Goal: Contribute content: Add original content to the website for others to see

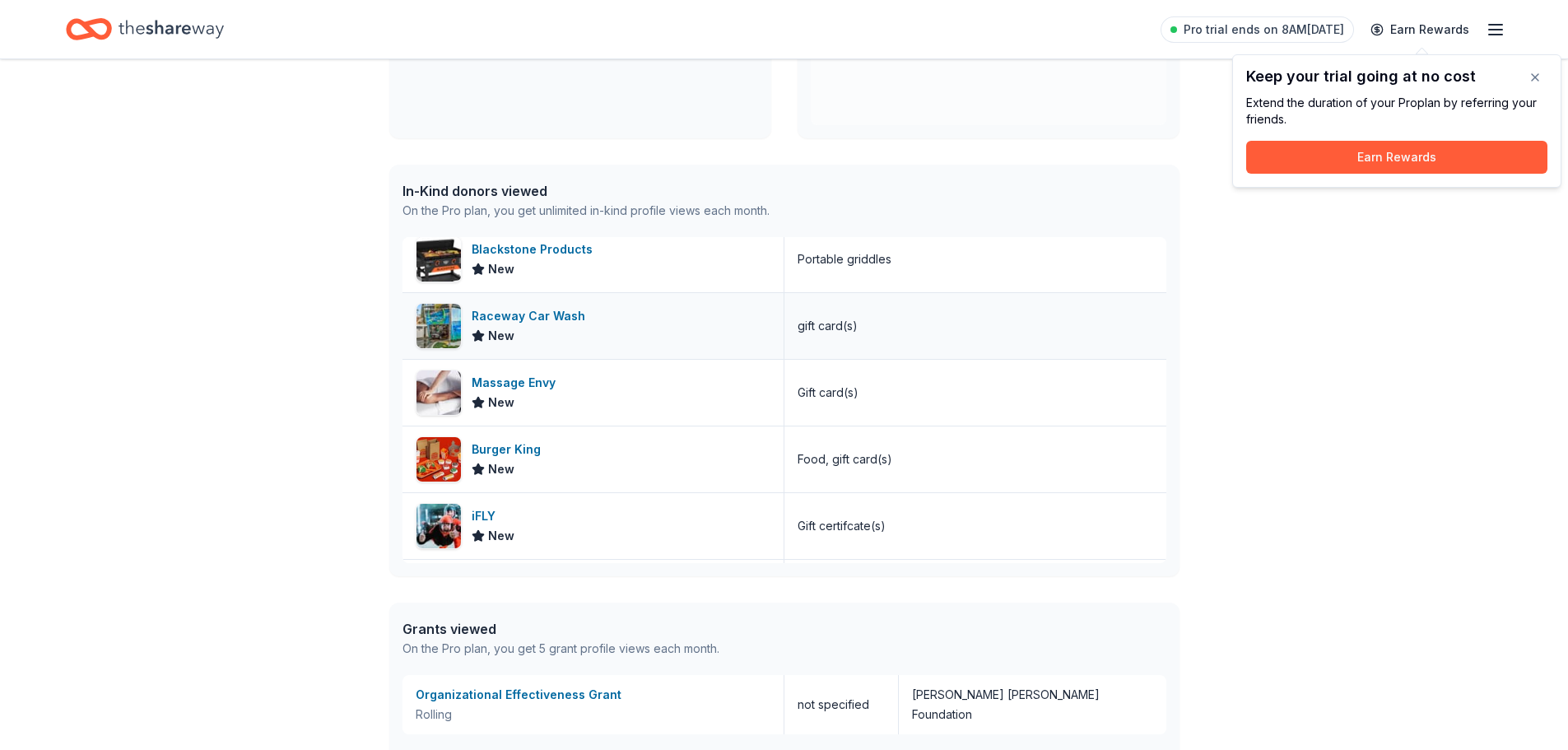
scroll to position [1894, 0]
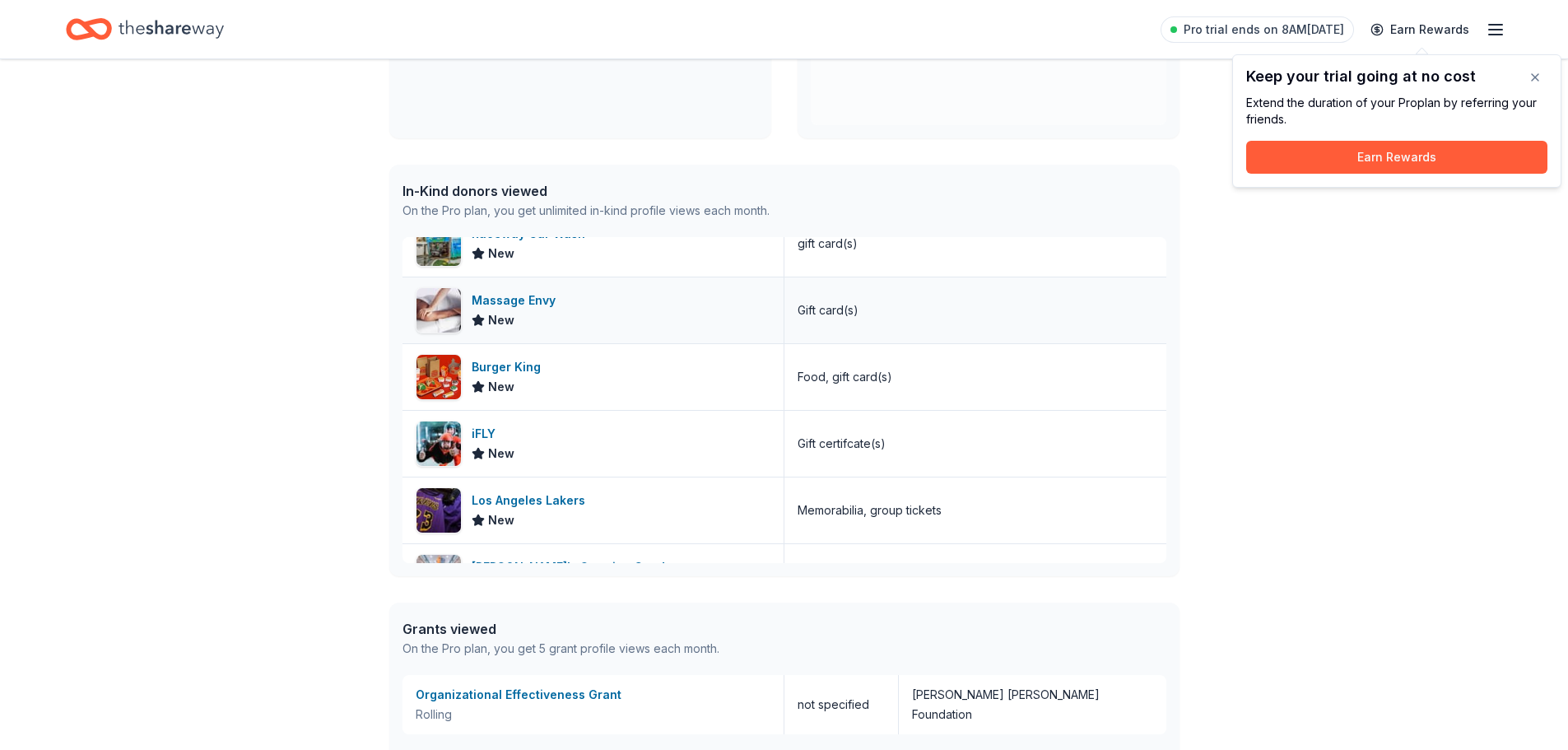
click at [530, 294] on div "Massage Envy" at bounding box center [517, 300] width 90 height 20
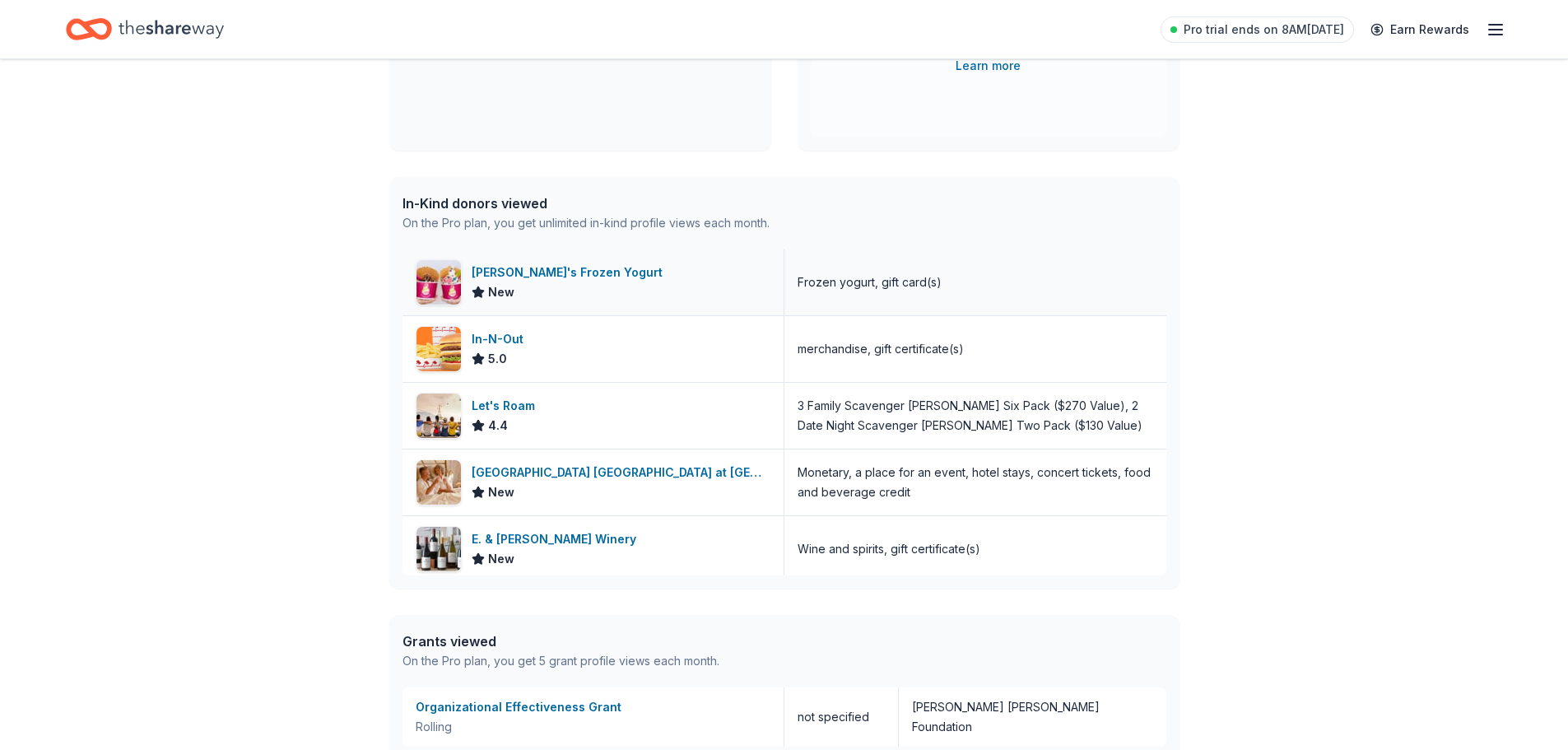
scroll to position [0, 0]
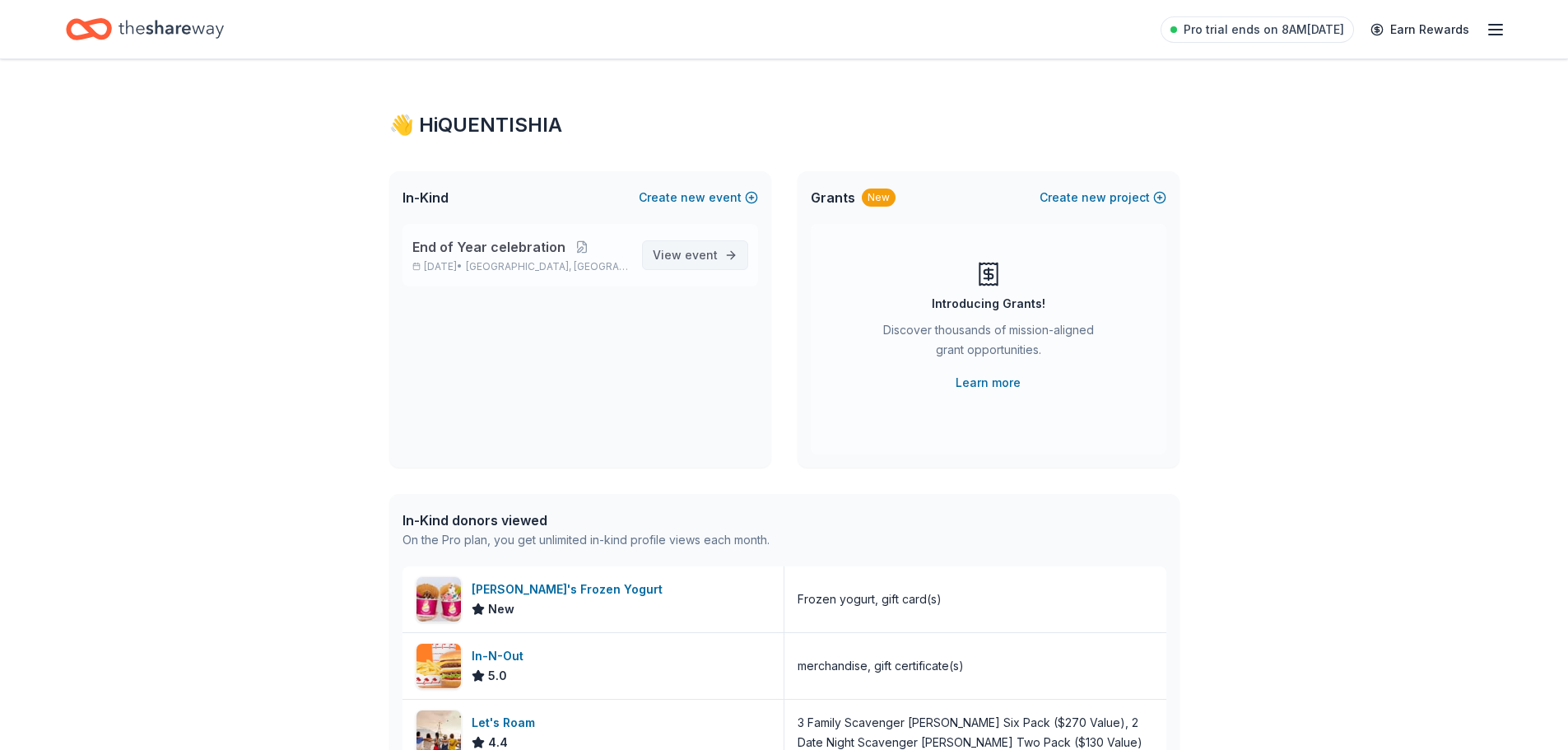
click at [704, 249] on span "event" at bounding box center [701, 255] width 33 height 14
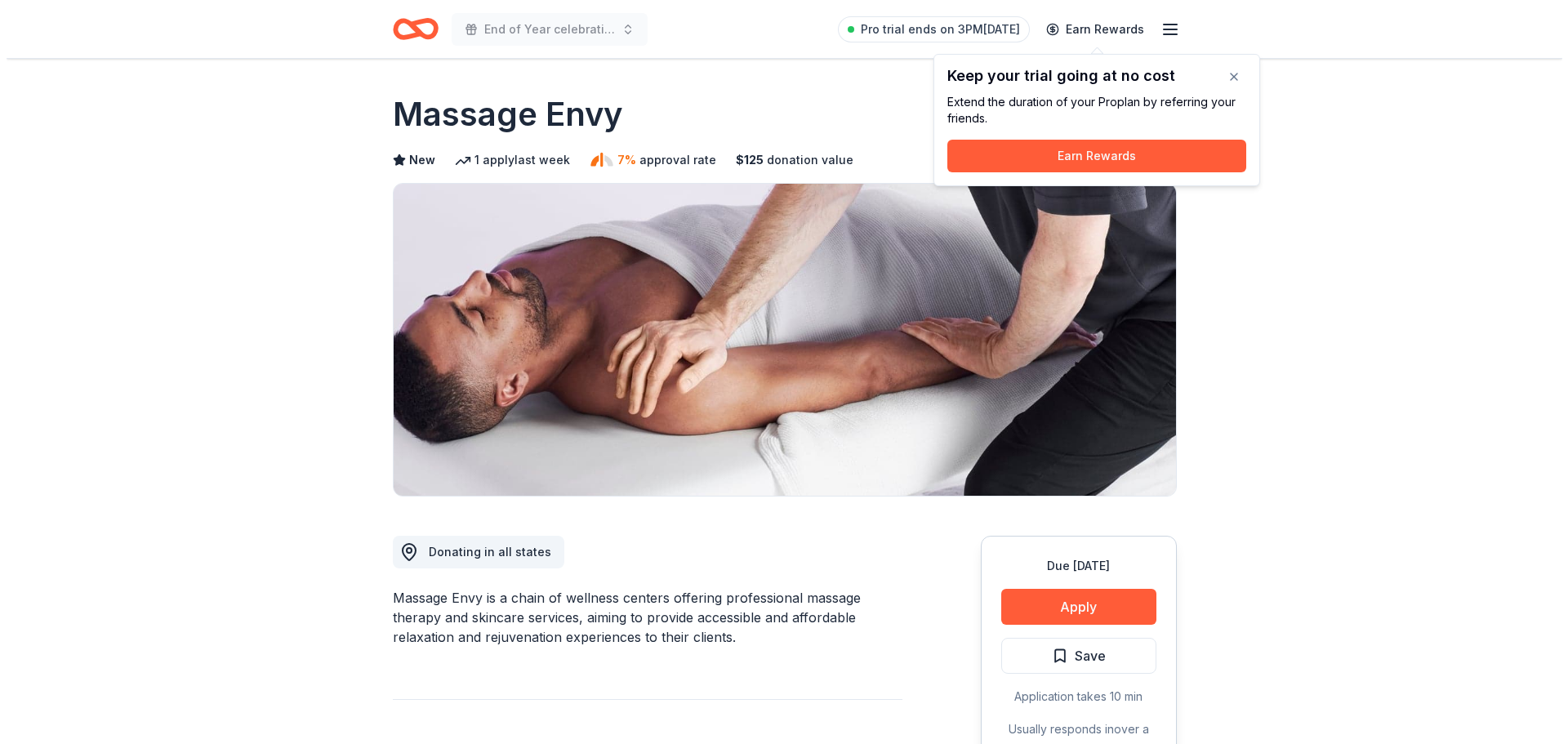
scroll to position [82, 0]
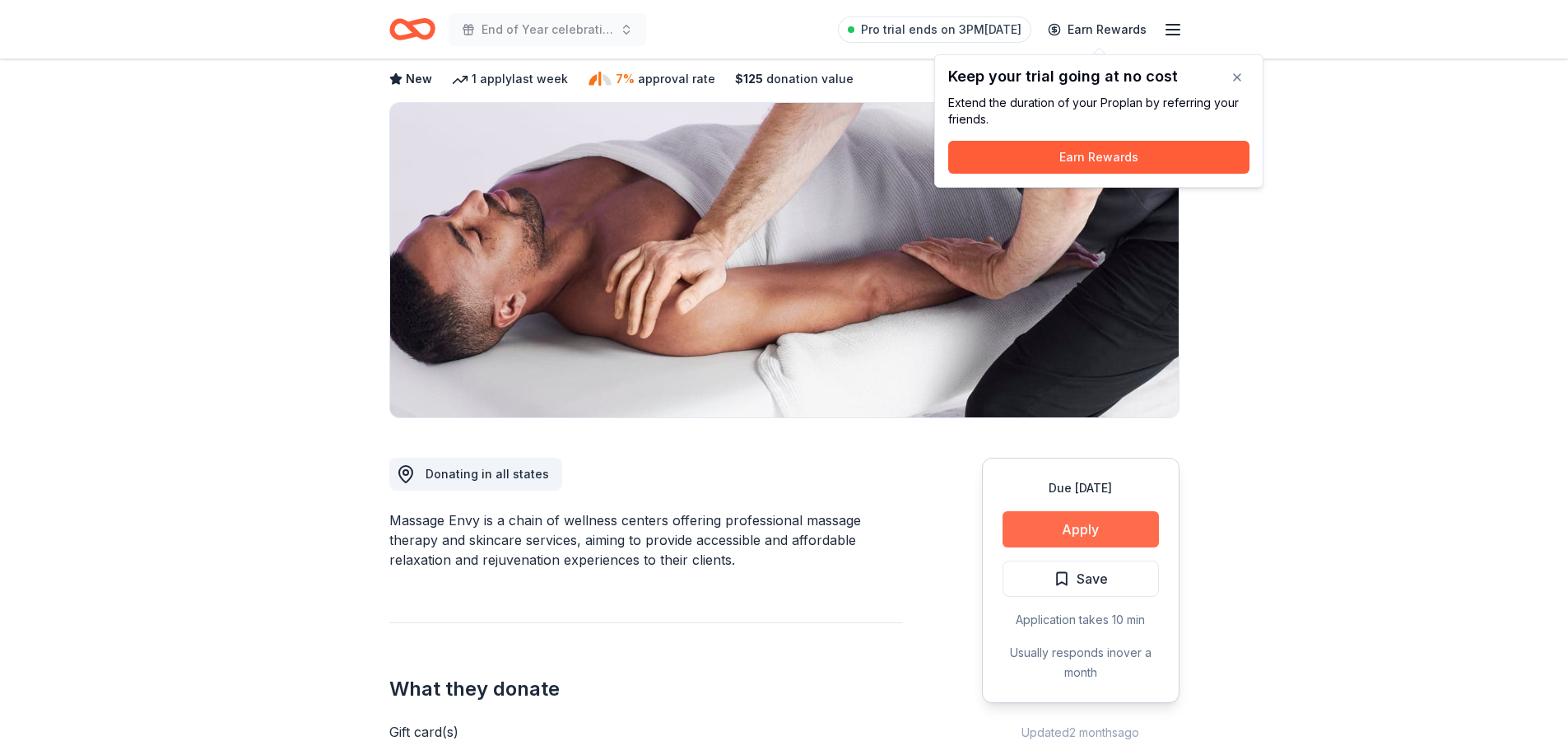
click at [1094, 532] on button "Apply" at bounding box center [1080, 530] width 156 height 36
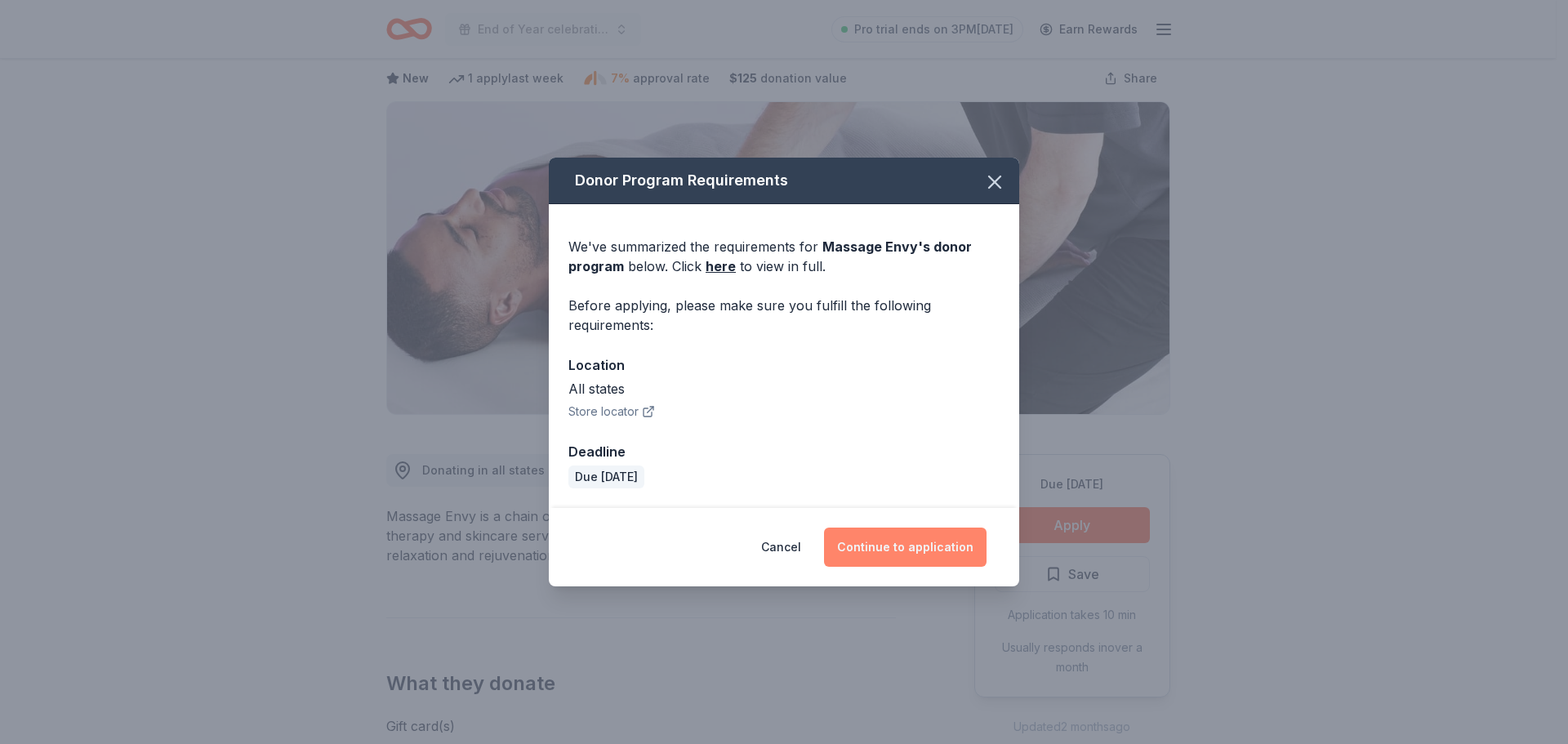
click at [917, 539] on button "Continue to application" at bounding box center [905, 548] width 163 height 40
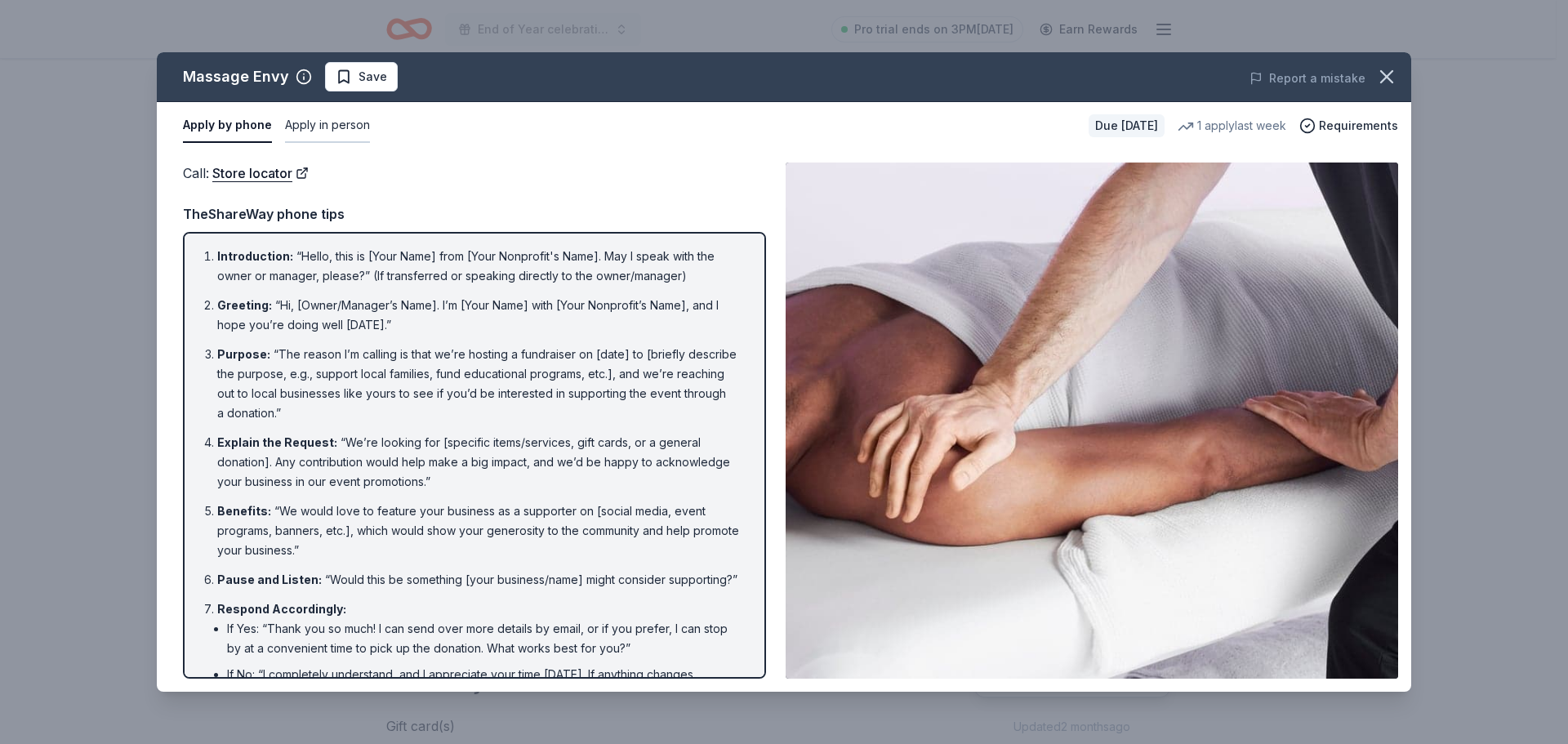
click at [338, 129] on button "Apply in person" at bounding box center [327, 126] width 85 height 34
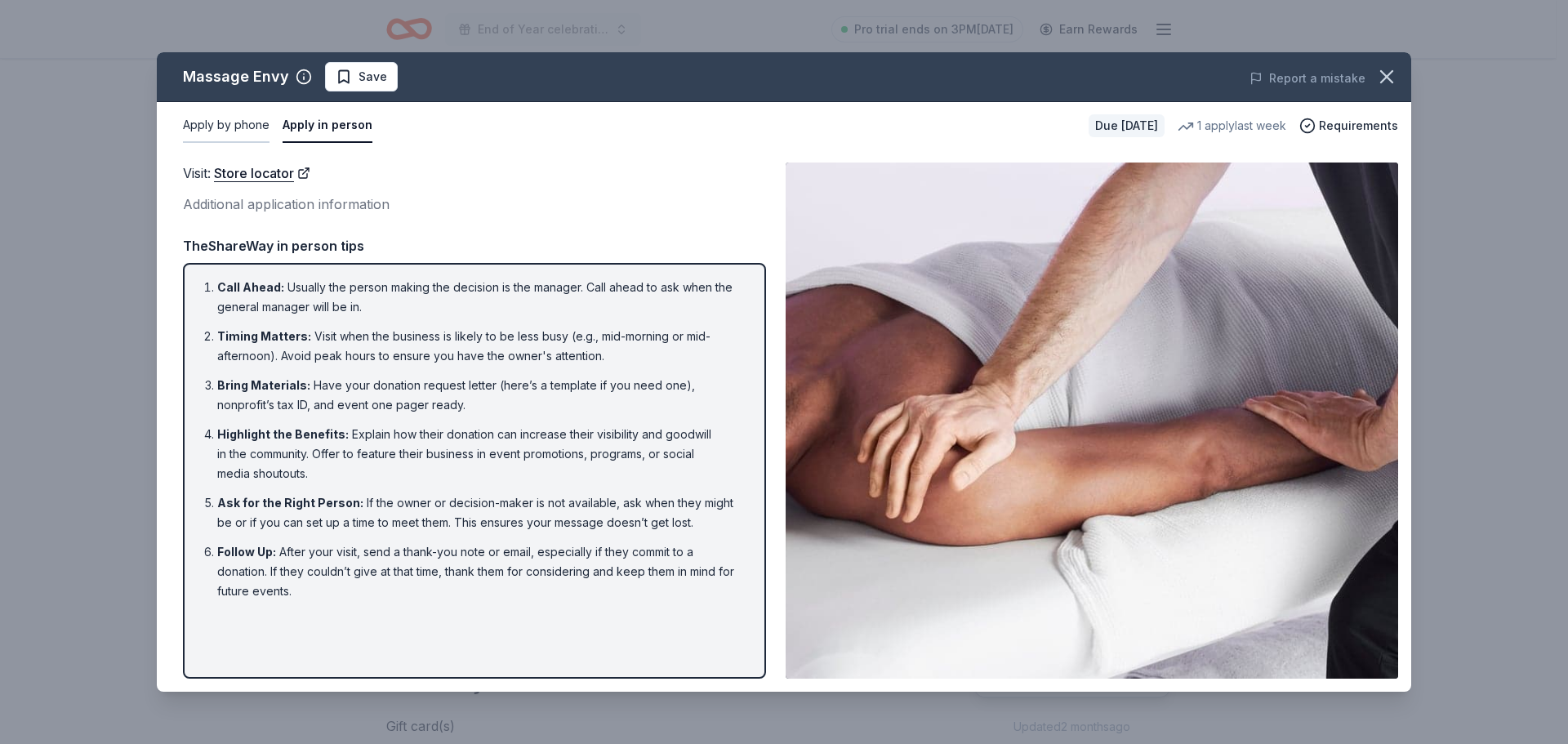
click at [249, 133] on button "Apply by phone" at bounding box center [226, 126] width 87 height 34
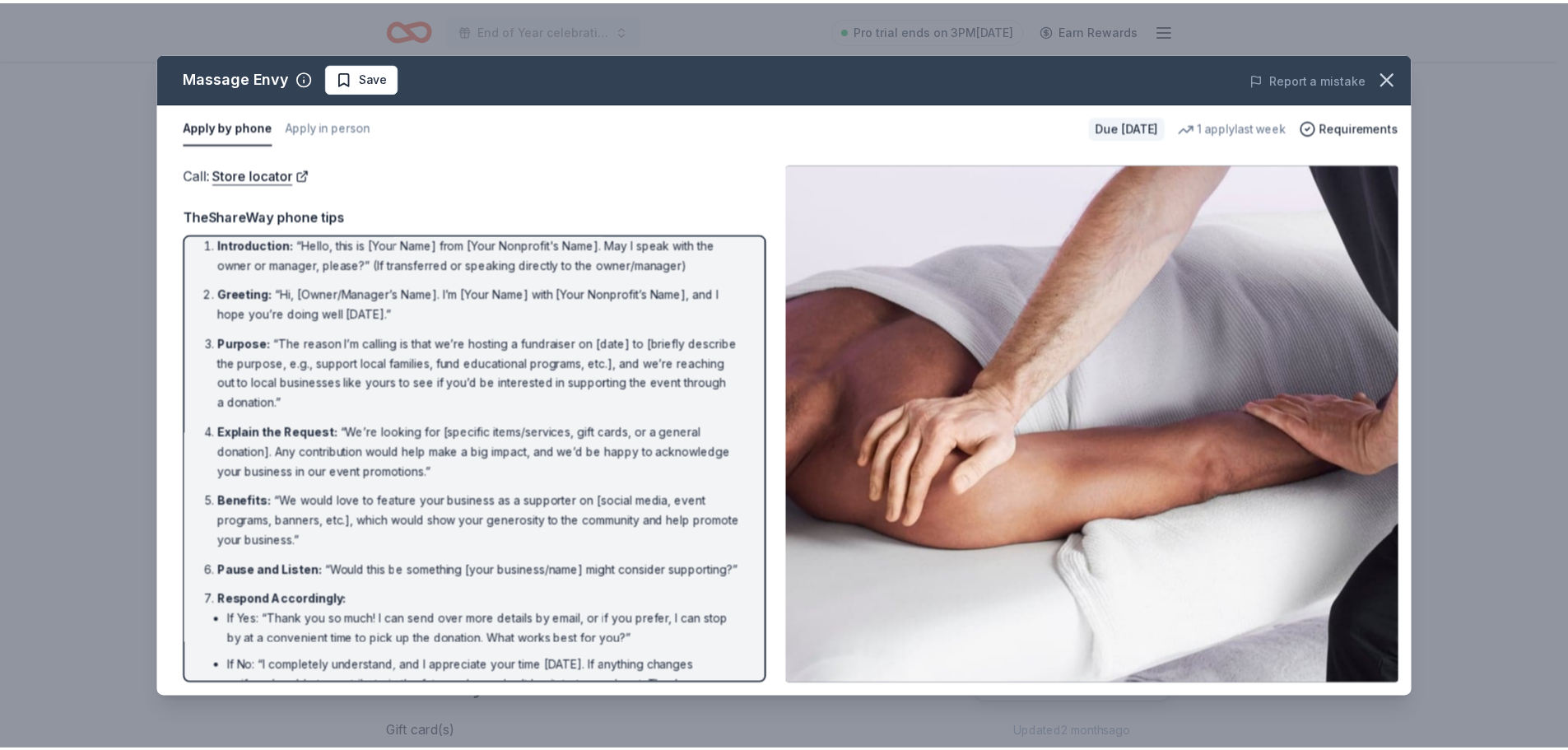
scroll to position [0, 0]
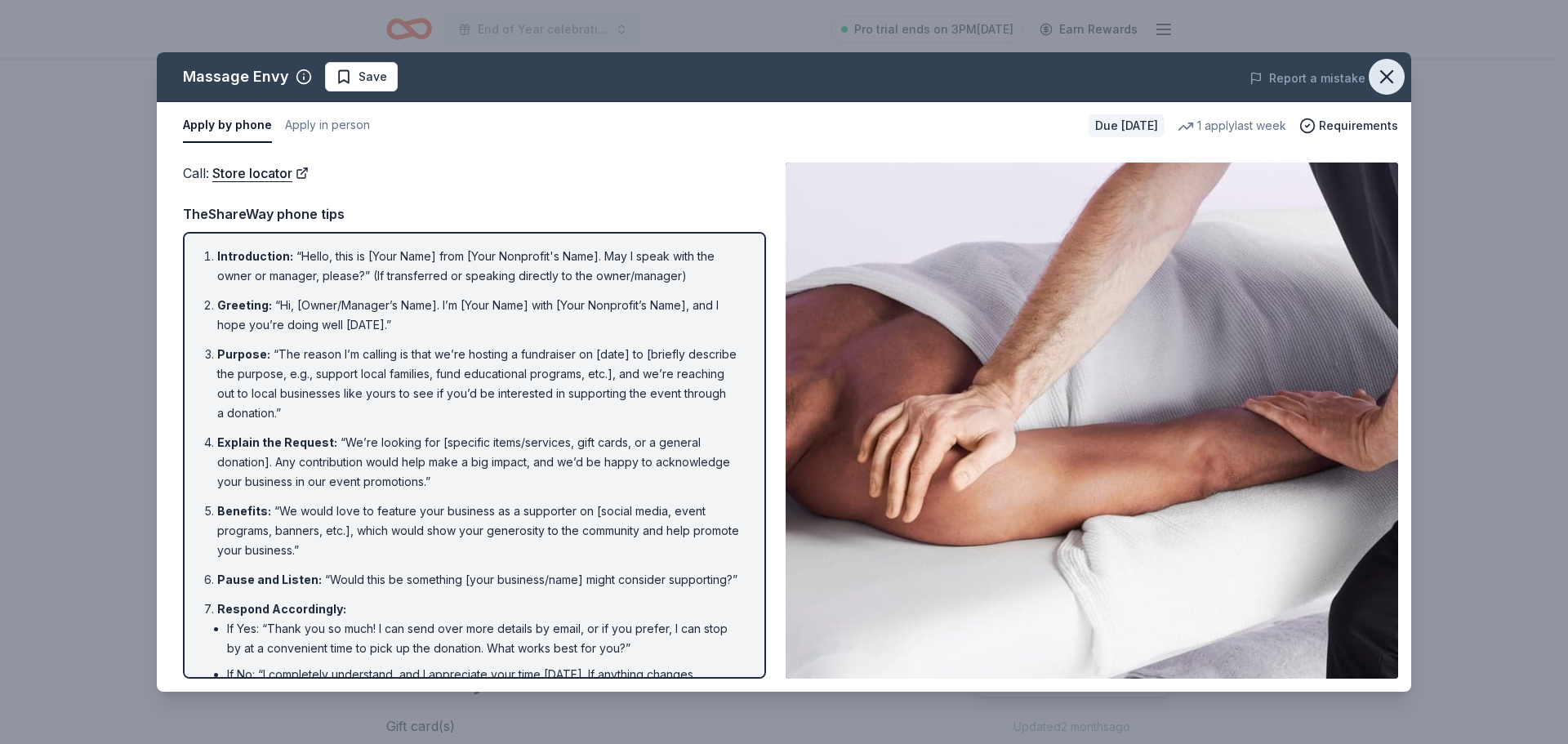
click at [1398, 74] on icon "button" at bounding box center [1386, 77] width 23 height 23
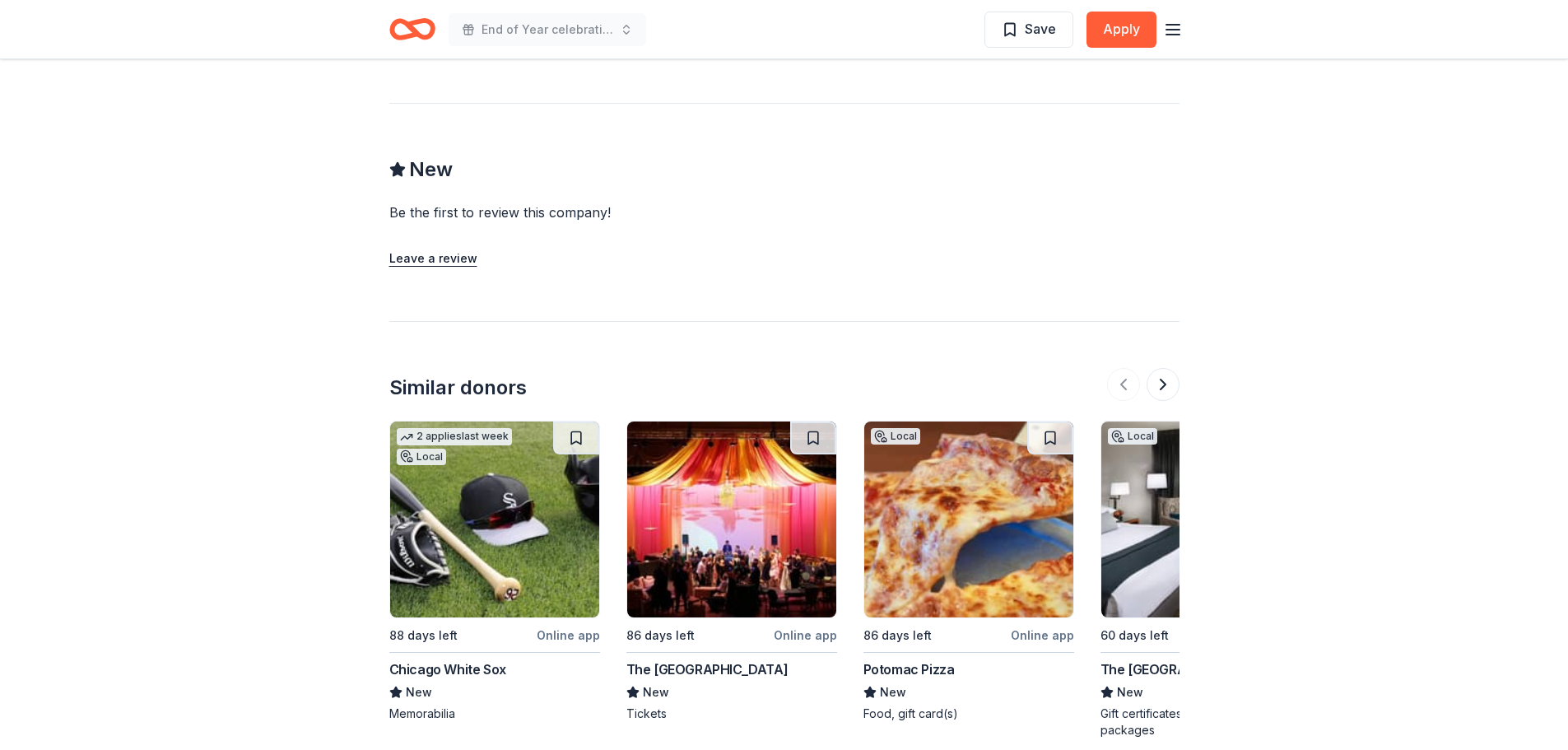
scroll to position [1482, 0]
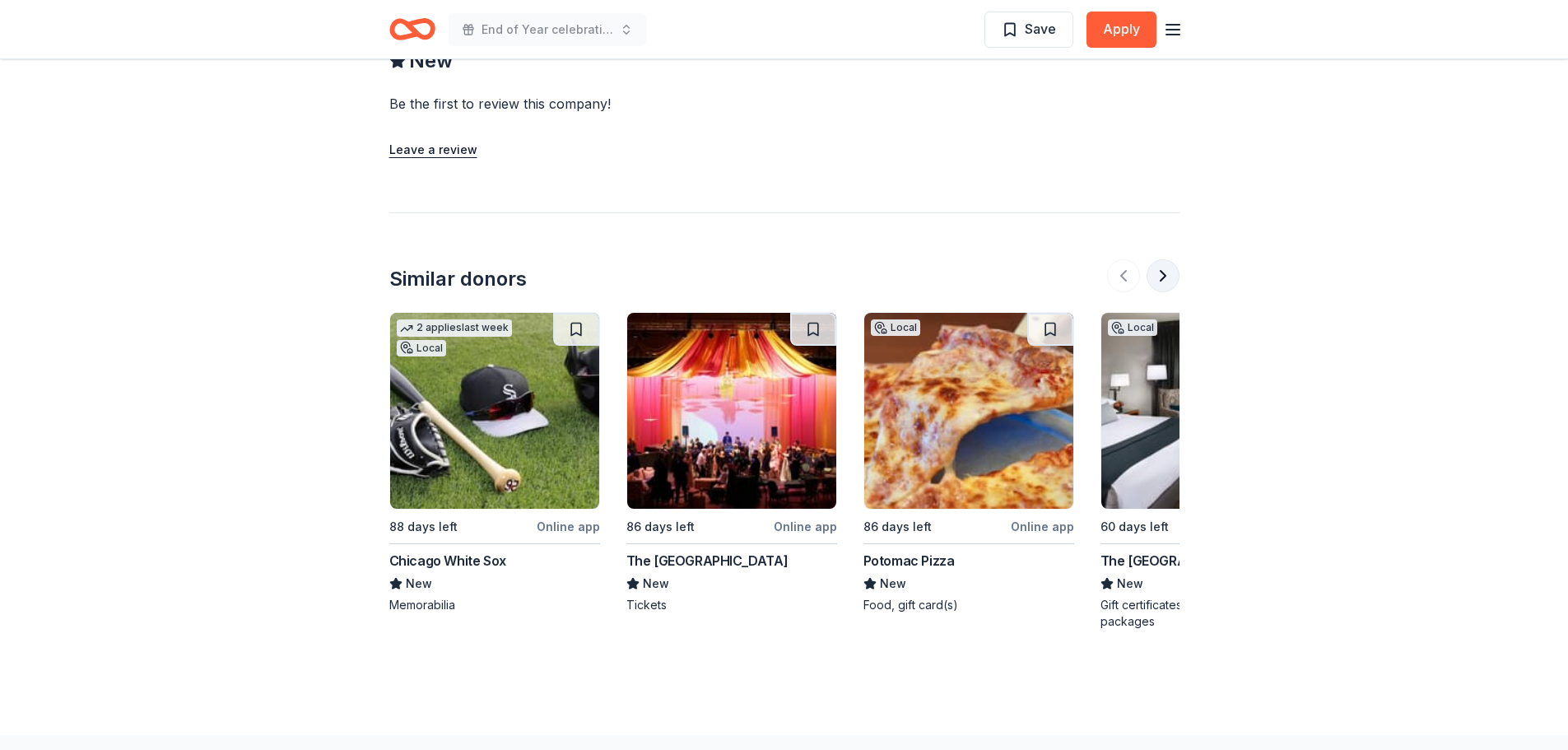
click at [1165, 278] on button at bounding box center [1163, 276] width 33 height 33
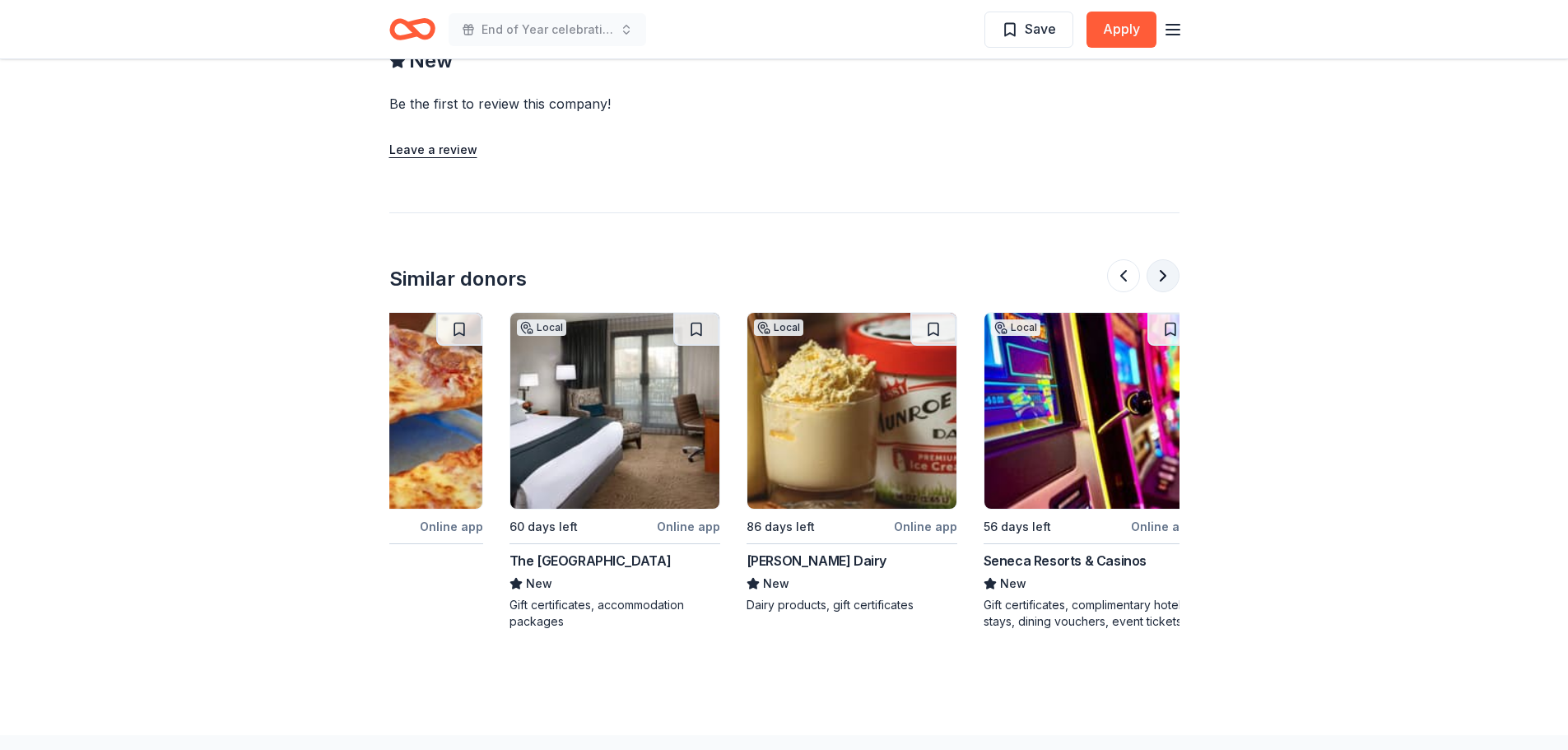
scroll to position [0, 712]
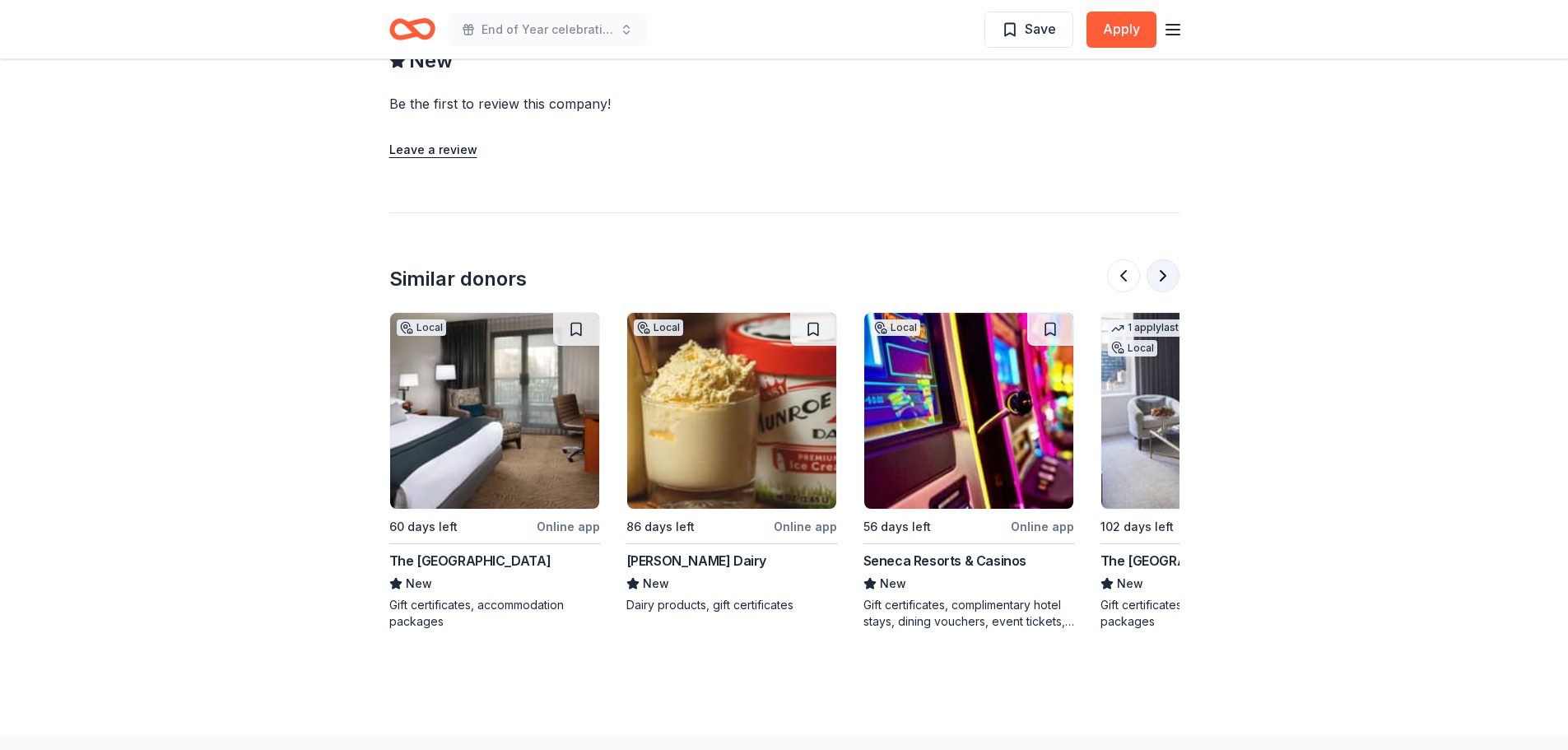
click at [1159, 280] on button at bounding box center [1163, 276] width 33 height 33
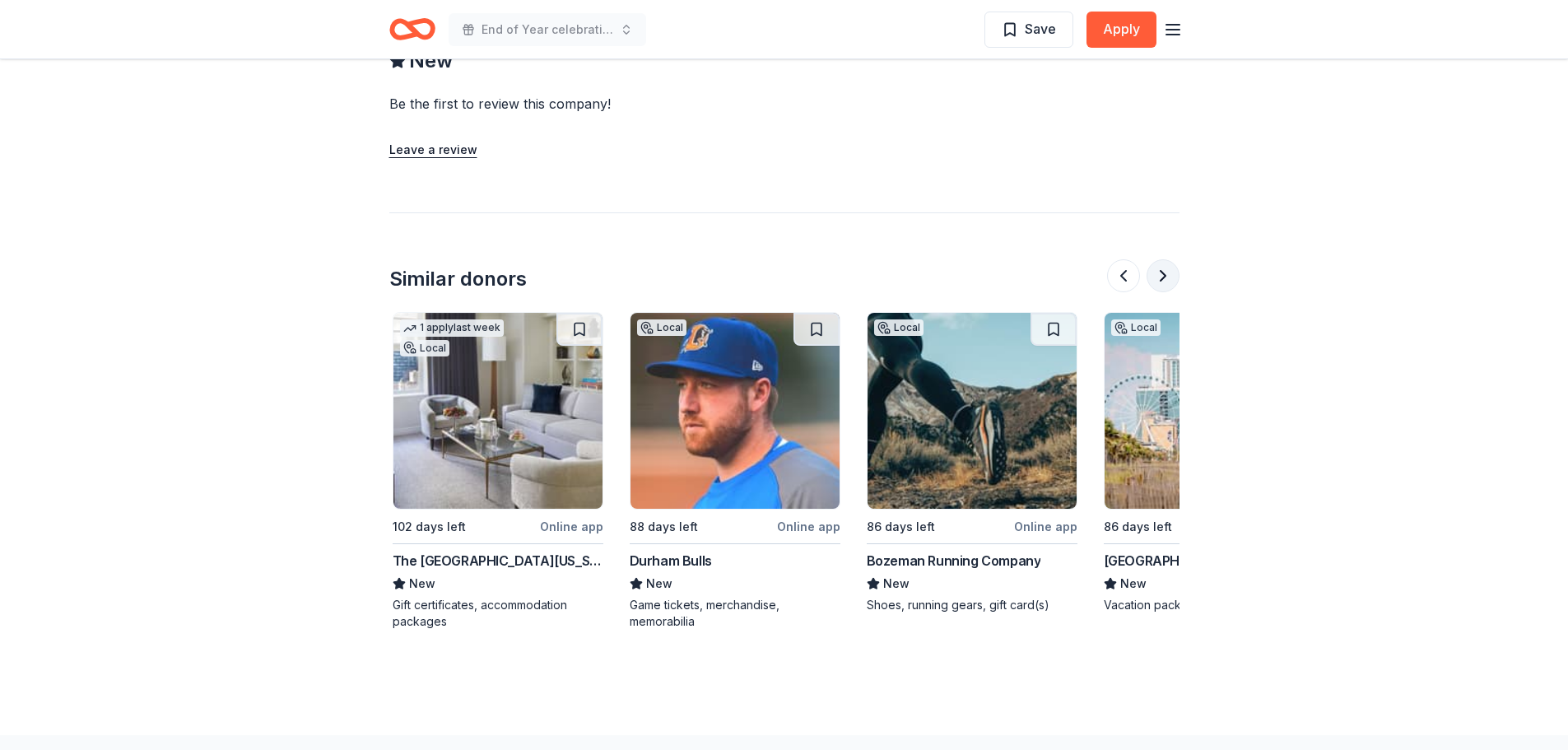
scroll to position [0, 1422]
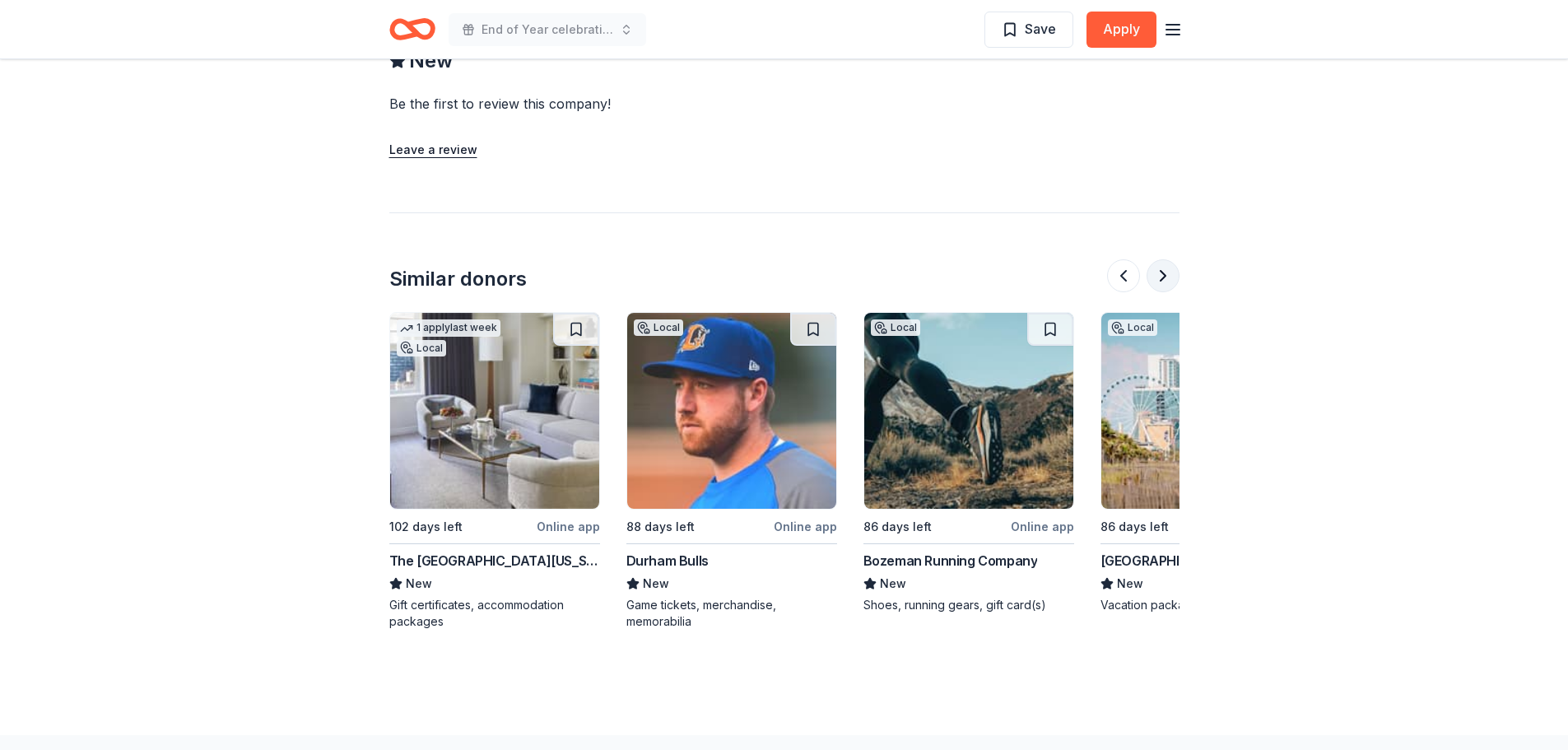
click at [1159, 280] on button at bounding box center [1163, 276] width 33 height 33
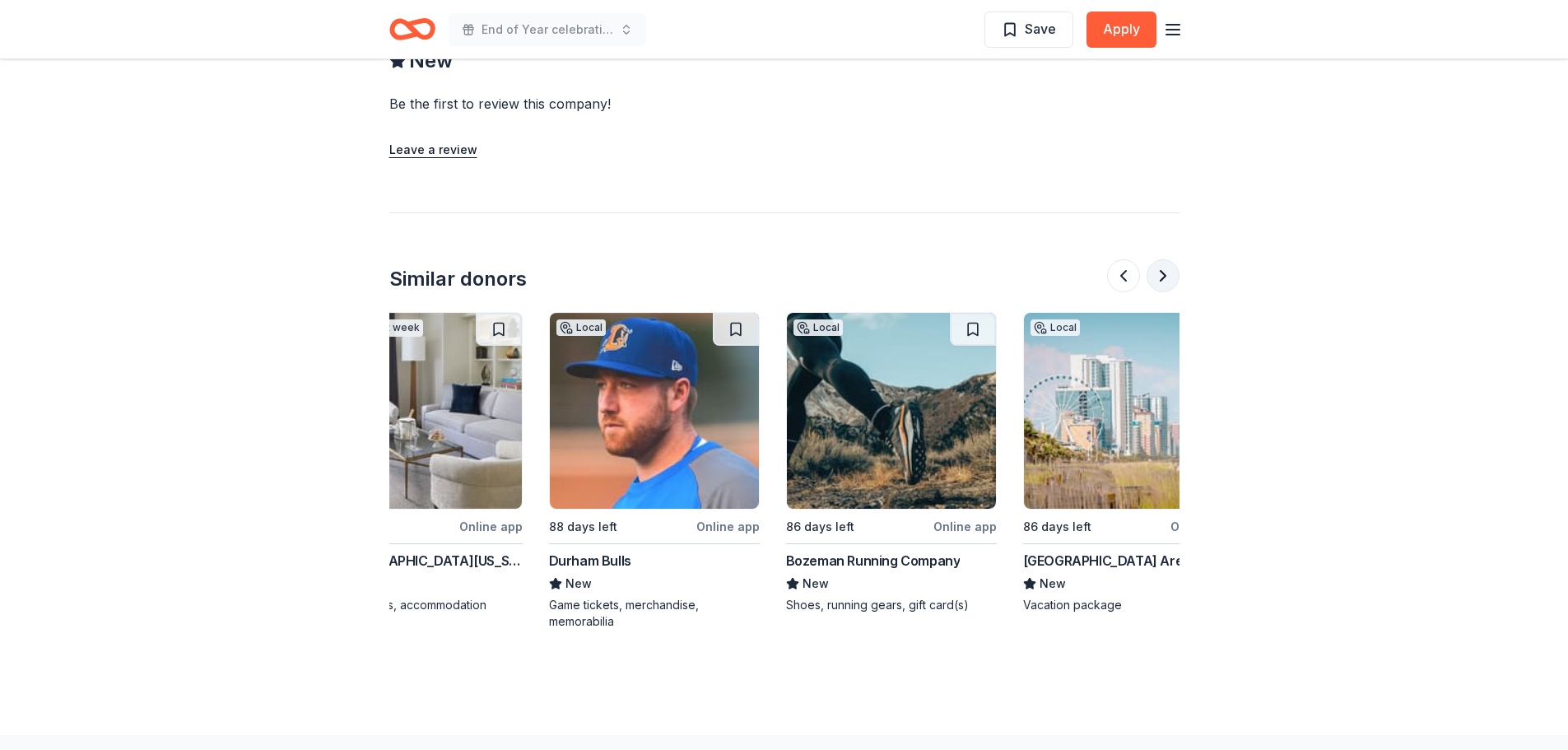
scroll to position [0, 1554]
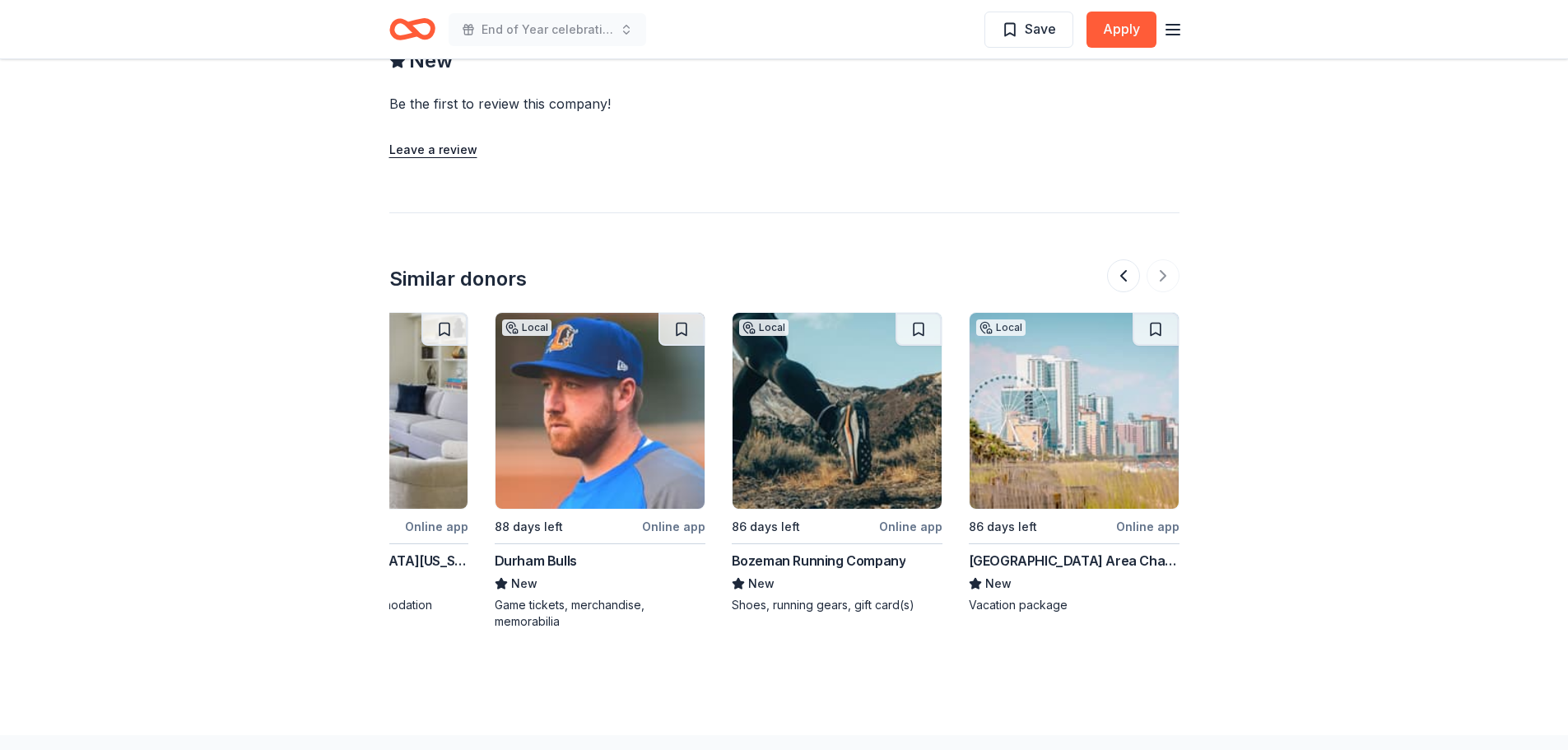
click at [820, 440] on img at bounding box center [836, 411] width 209 height 196
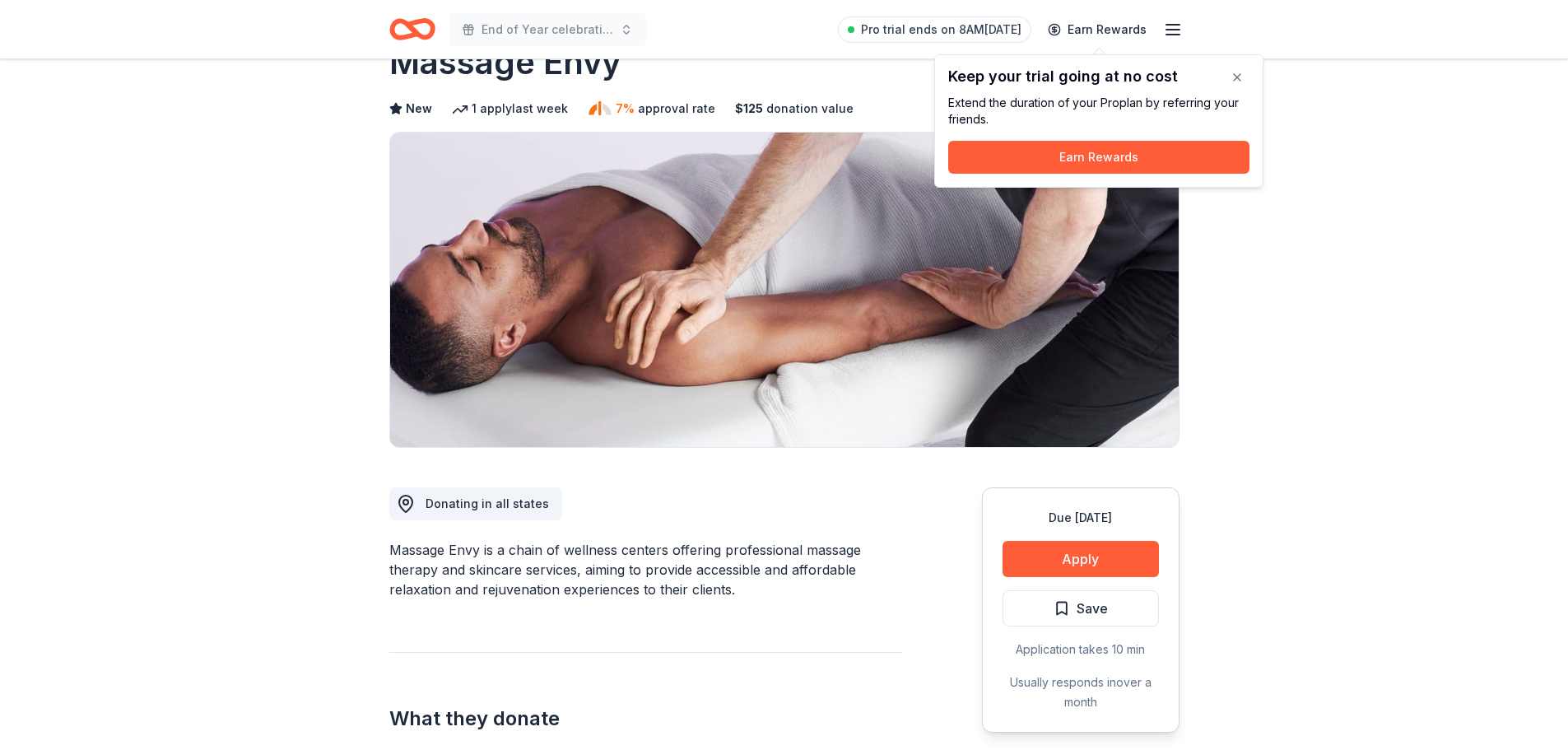
scroll to position [0, 0]
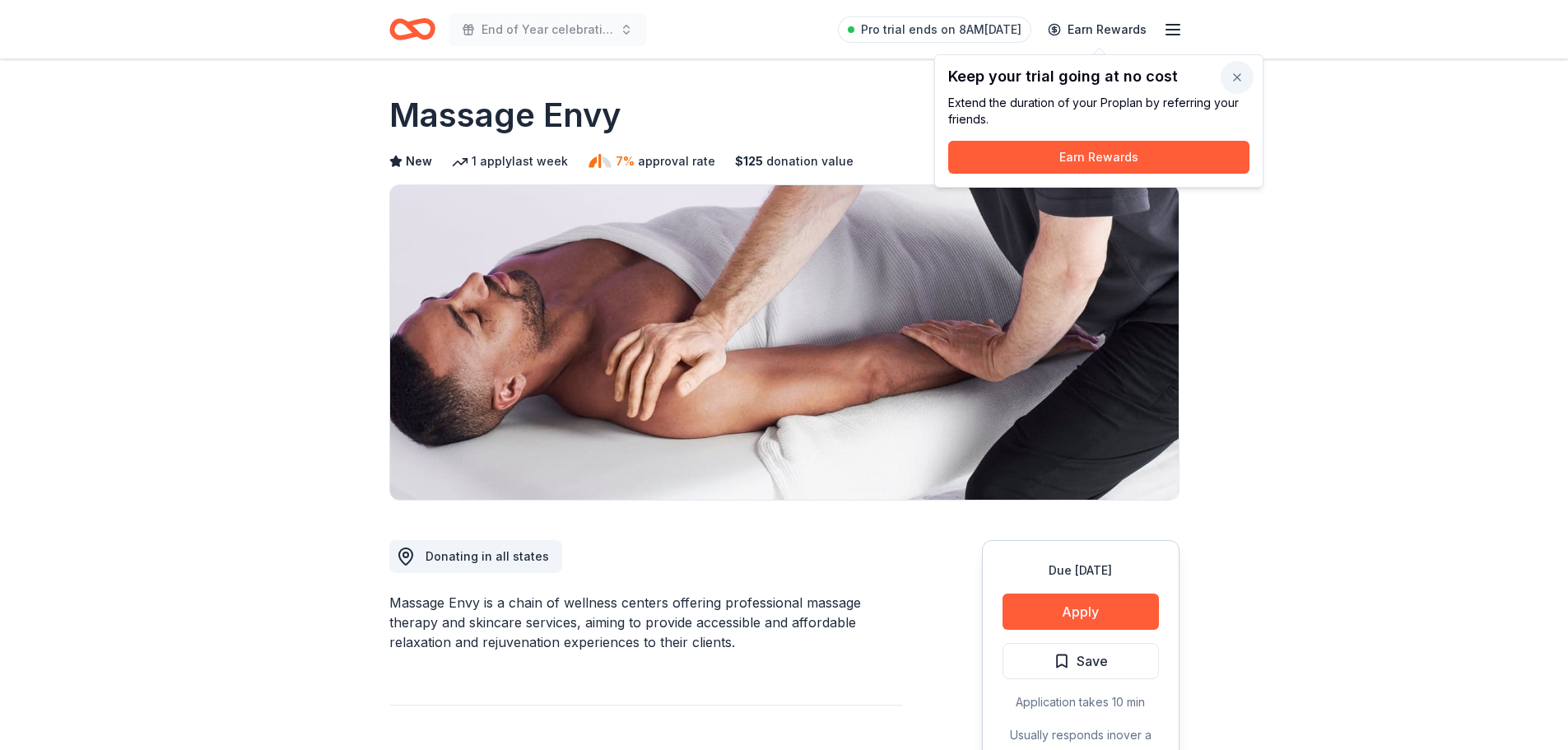
click at [1230, 73] on button "button" at bounding box center [1237, 77] width 33 height 33
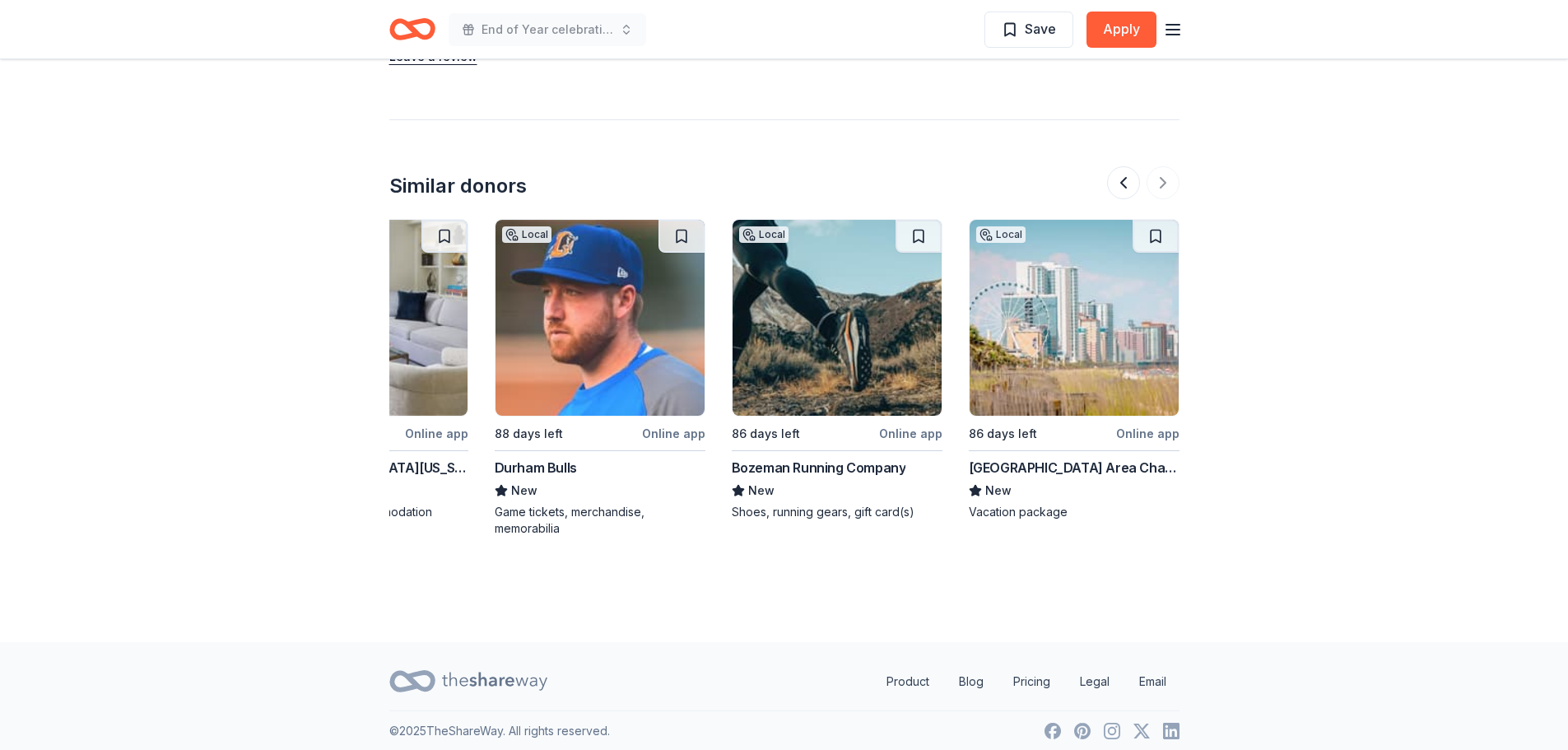
scroll to position [1586, 0]
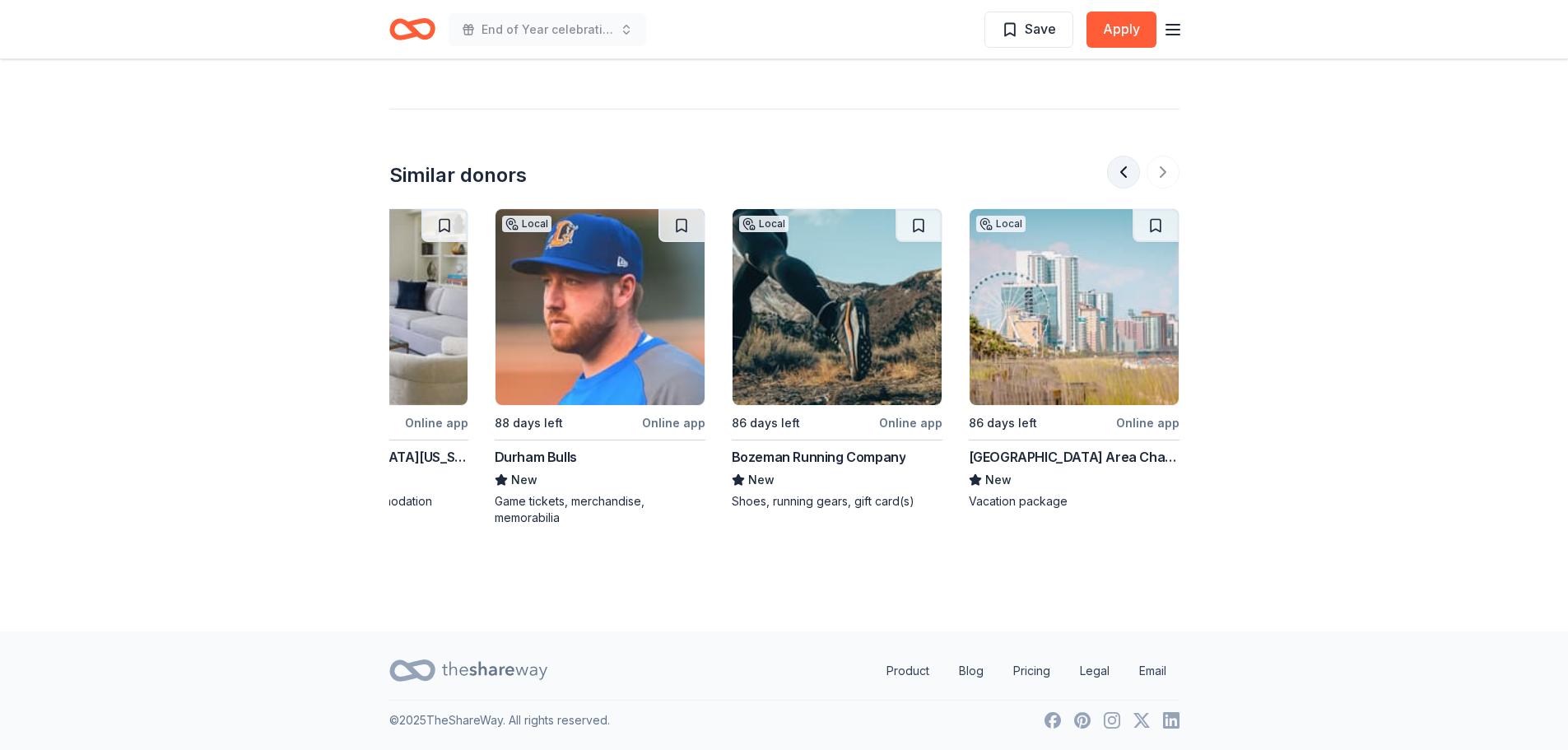
click at [1119, 172] on button at bounding box center [1124, 172] width 33 height 33
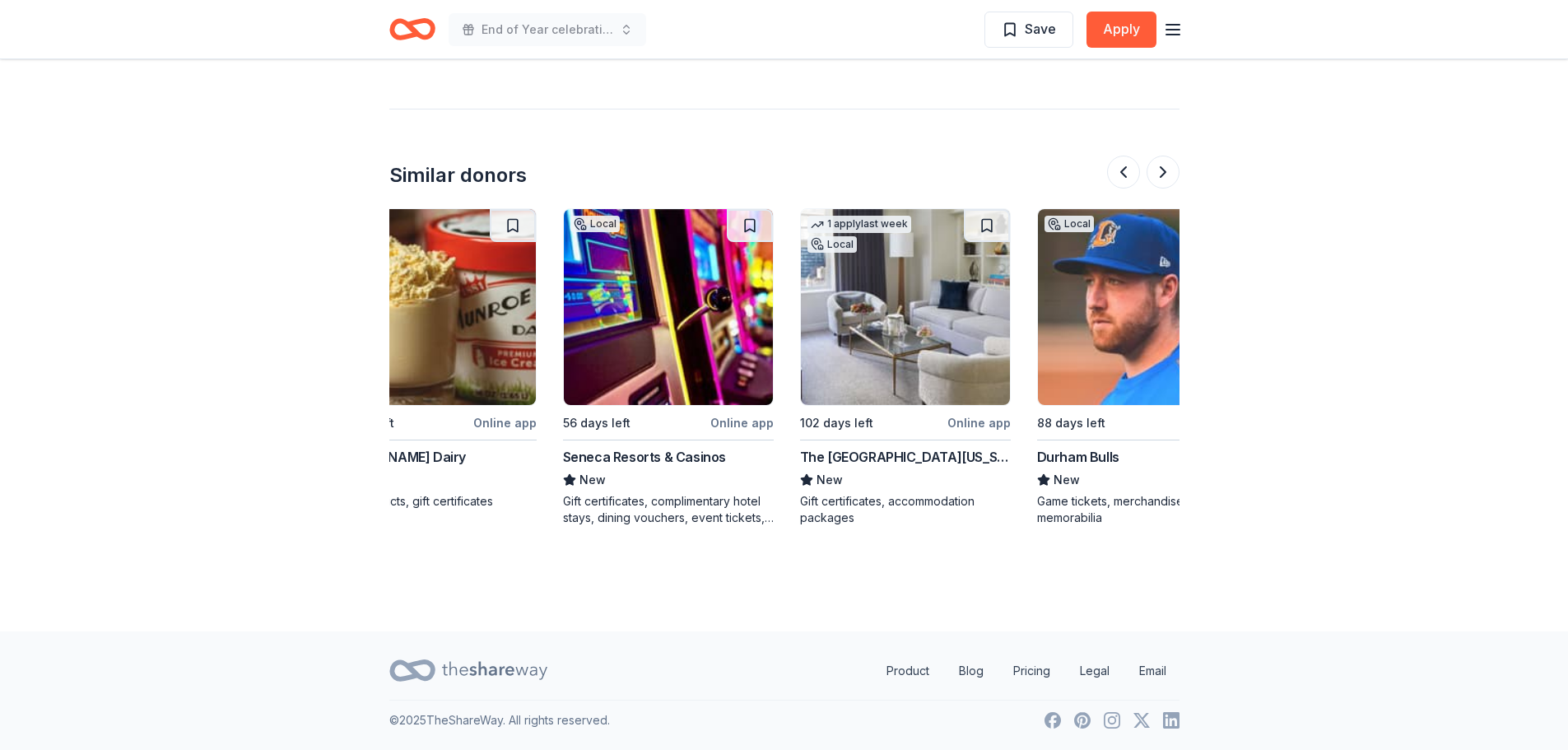
scroll to position [0, 948]
